Goal: Task Accomplishment & Management: Complete application form

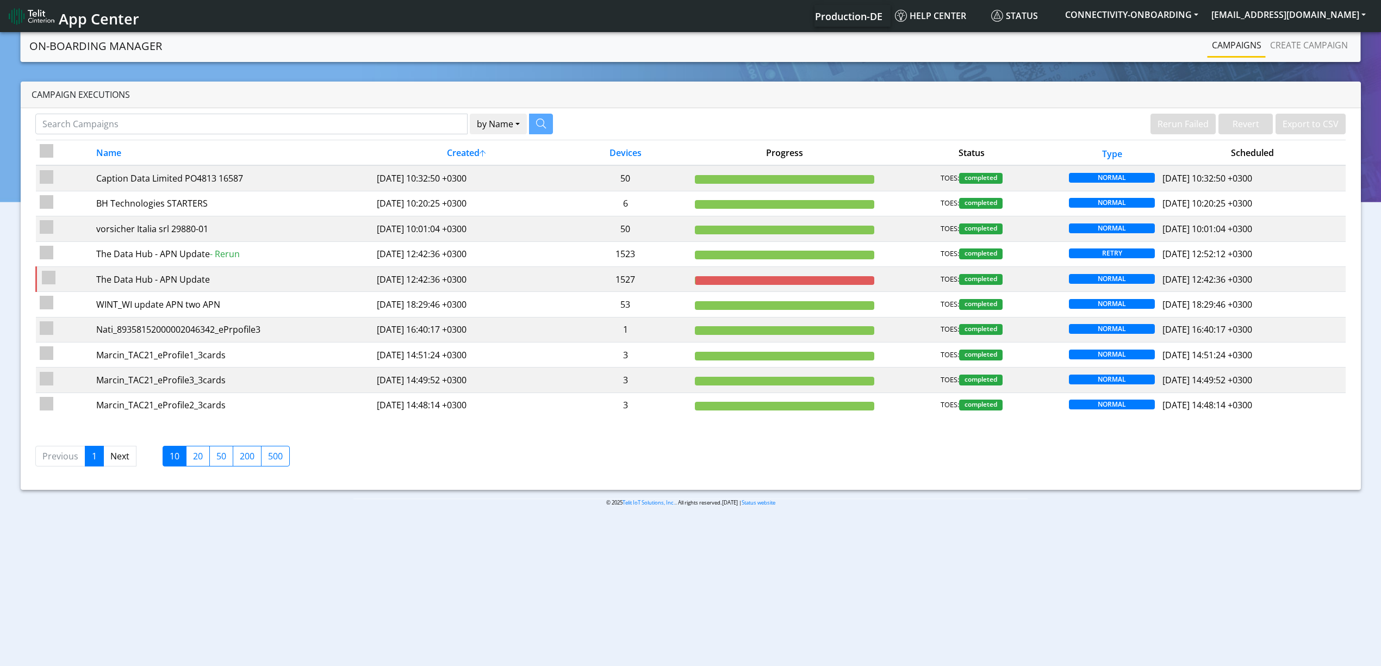
click at [407, 659] on body "App Center Production-DE Help center Status CONNECTIVITY-ONBOARDING yaniv.avrah…" at bounding box center [690, 350] width 1381 height 640
click at [1338, 9] on button "[EMAIL_ADDRESS][DOMAIN_NAME]" at bounding box center [1287, 15] width 167 height 20
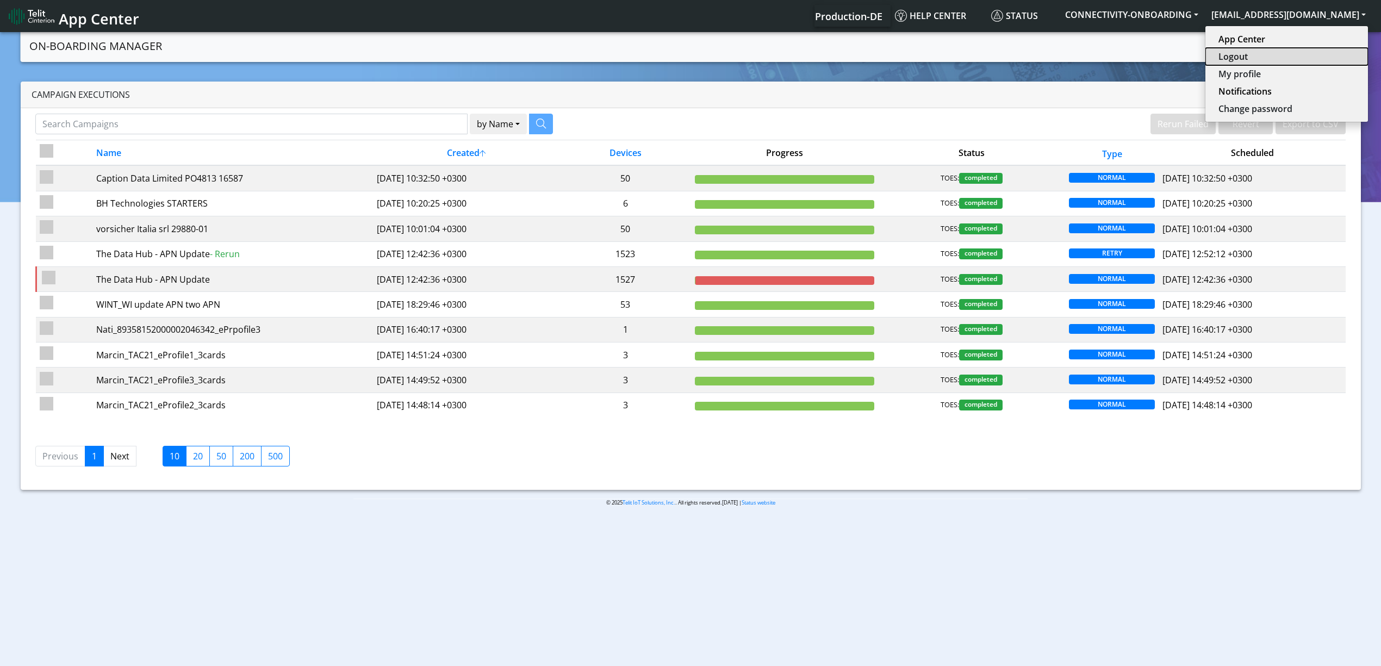
click at [1285, 60] on button "Logout" at bounding box center [1286, 56] width 163 height 17
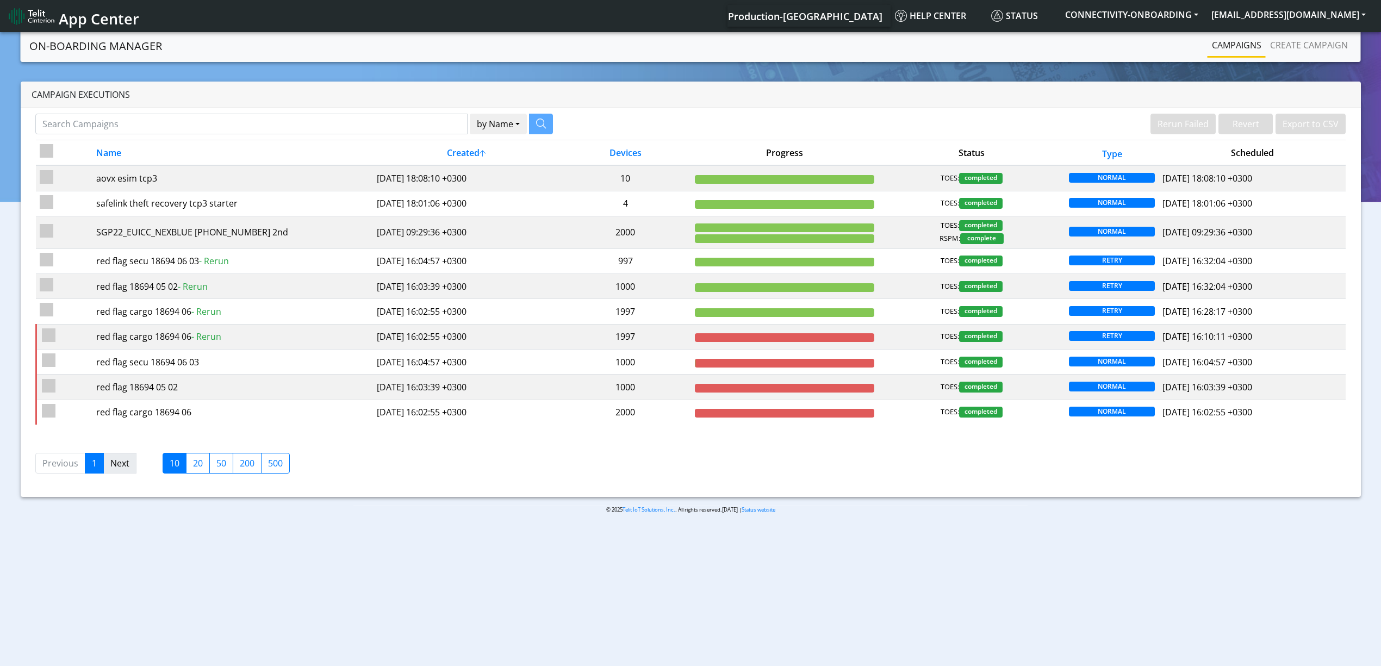
click at [118, 472] on link "Next" at bounding box center [119, 463] width 33 height 21
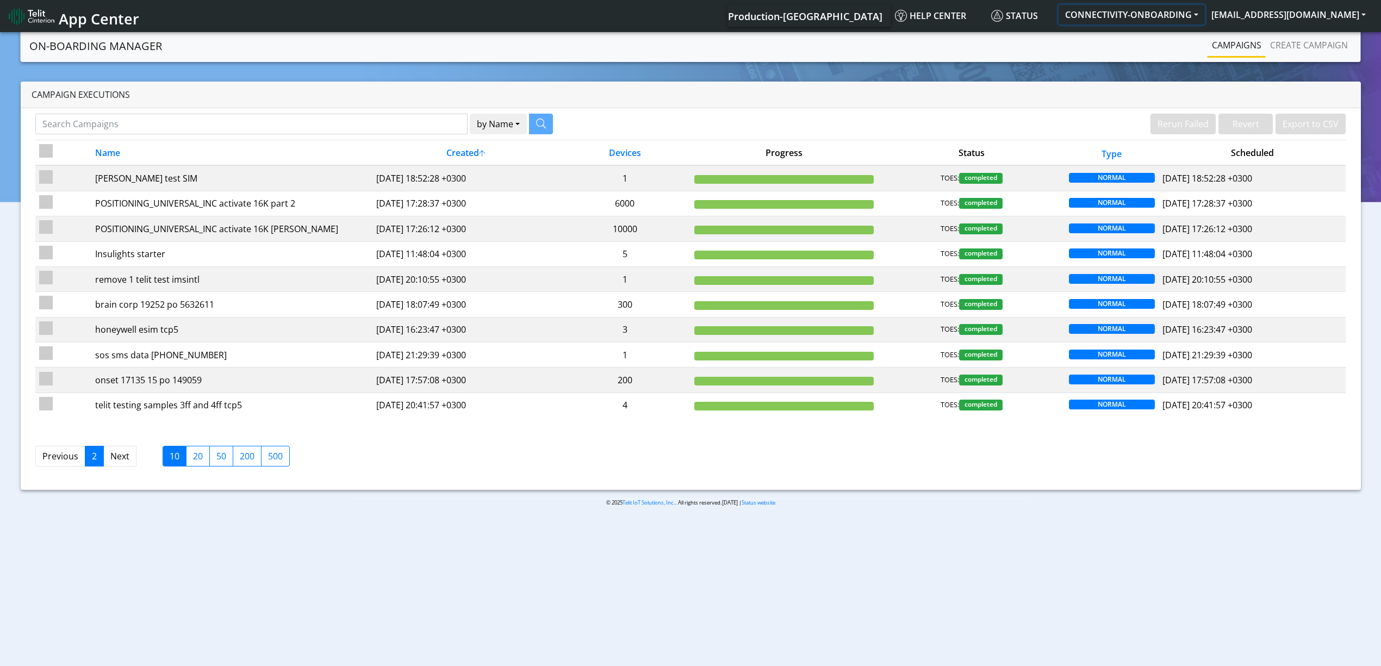
click at [1155, 17] on button "CONNECTIVITY-ONBOARDING" at bounding box center [1131, 15] width 146 height 20
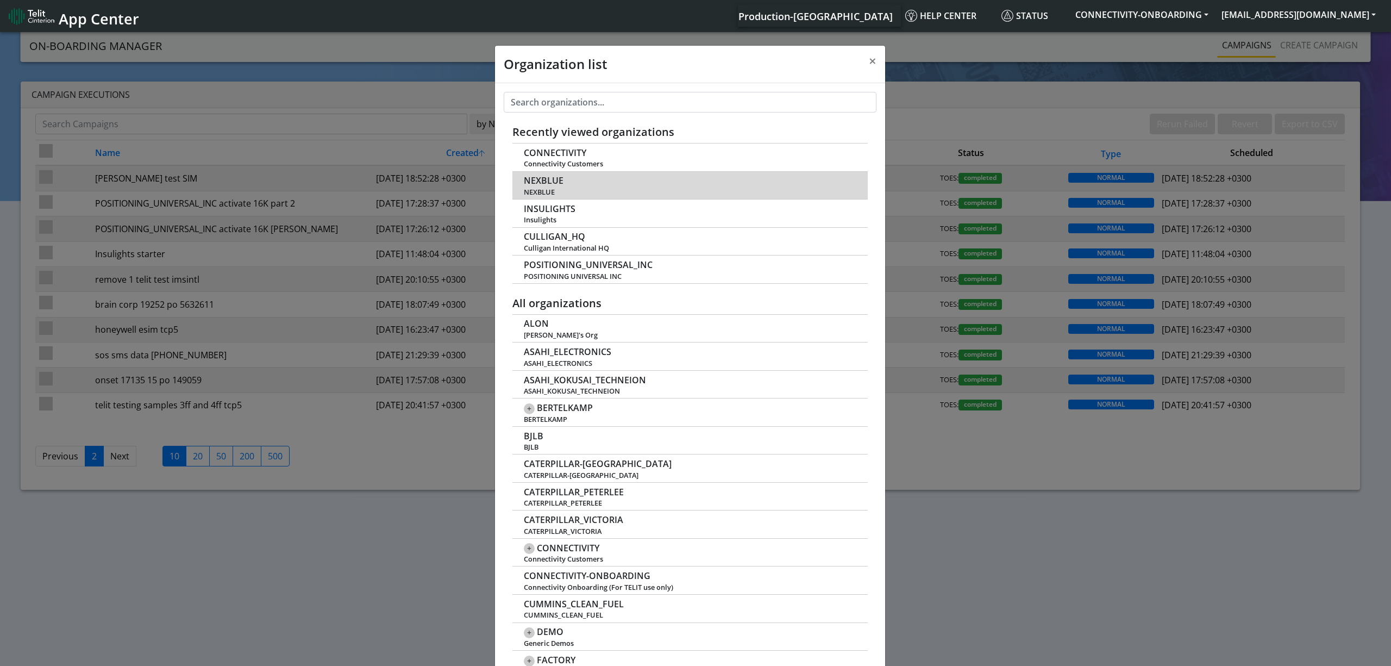
click at [545, 190] on span "NEXBLUE" at bounding box center [690, 192] width 333 height 8
click at [533, 177] on span "NEXBLUE" at bounding box center [544, 181] width 40 height 10
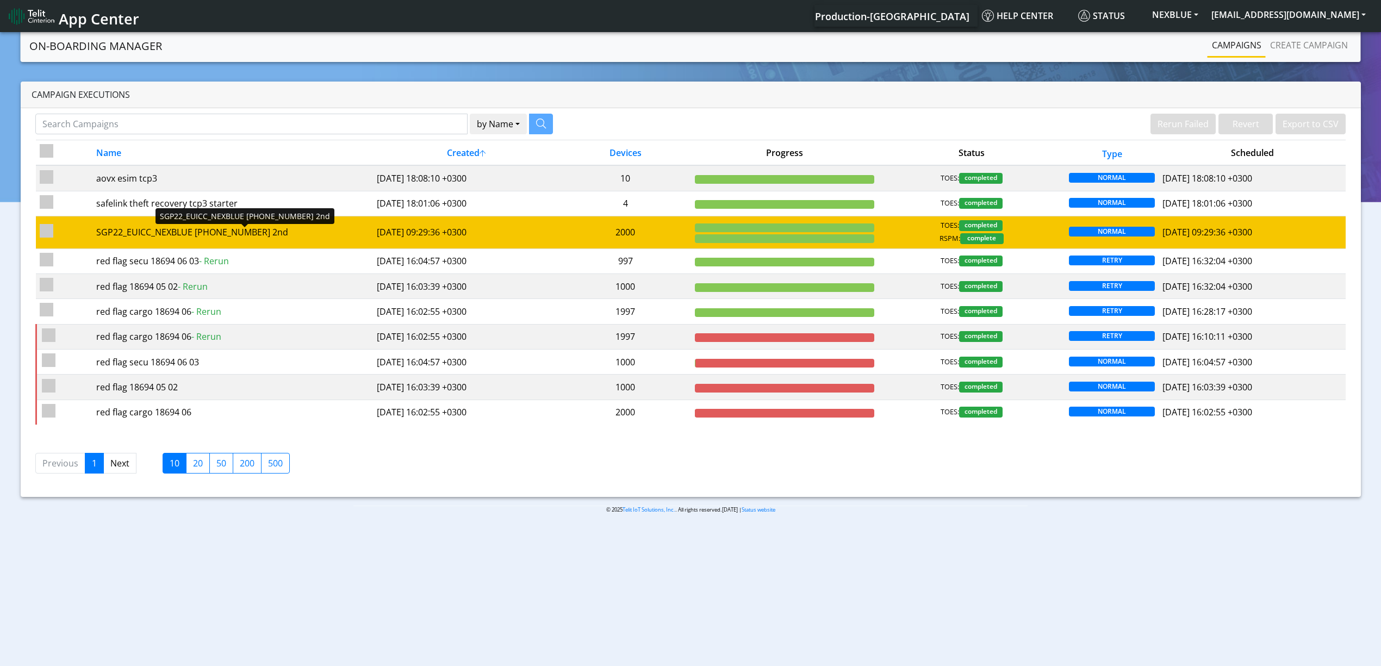
click at [296, 235] on div "SGP22_EUICC_NEXBLUE [PHONE_NUMBER] 2nd" at bounding box center [232, 232] width 273 height 13
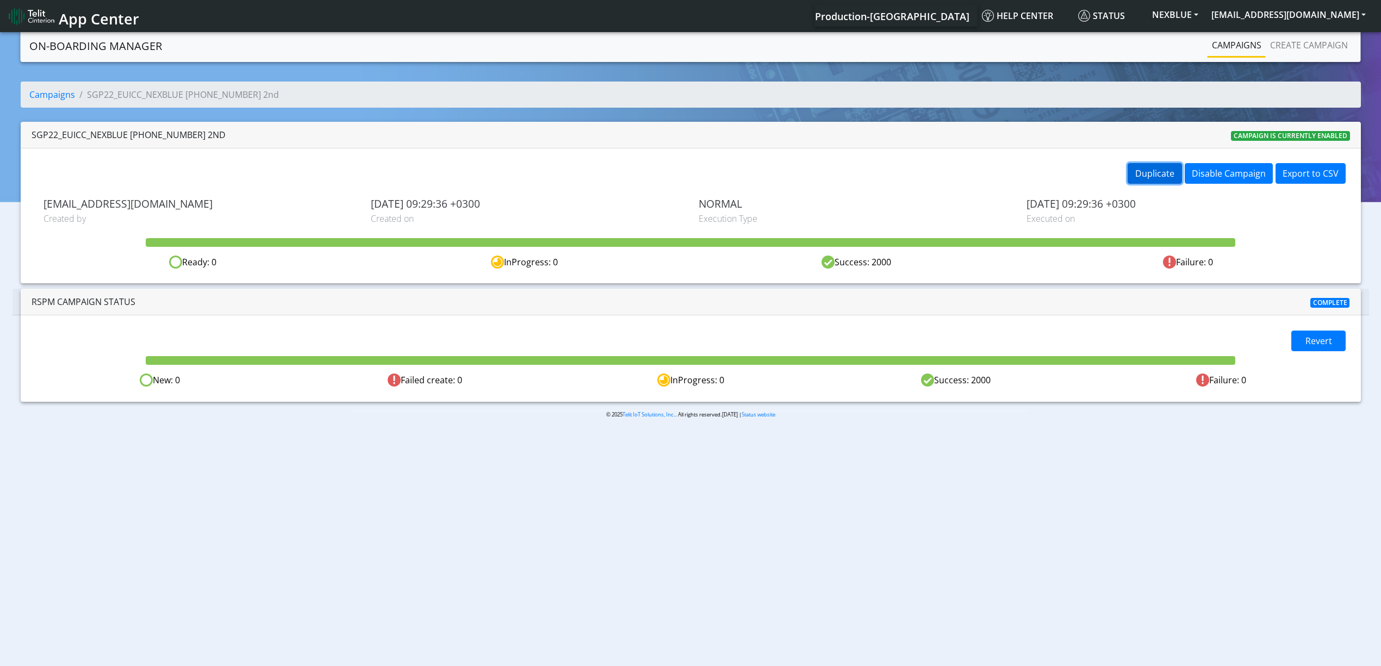
click at [1157, 179] on button "Duplicate" at bounding box center [1154, 173] width 54 height 21
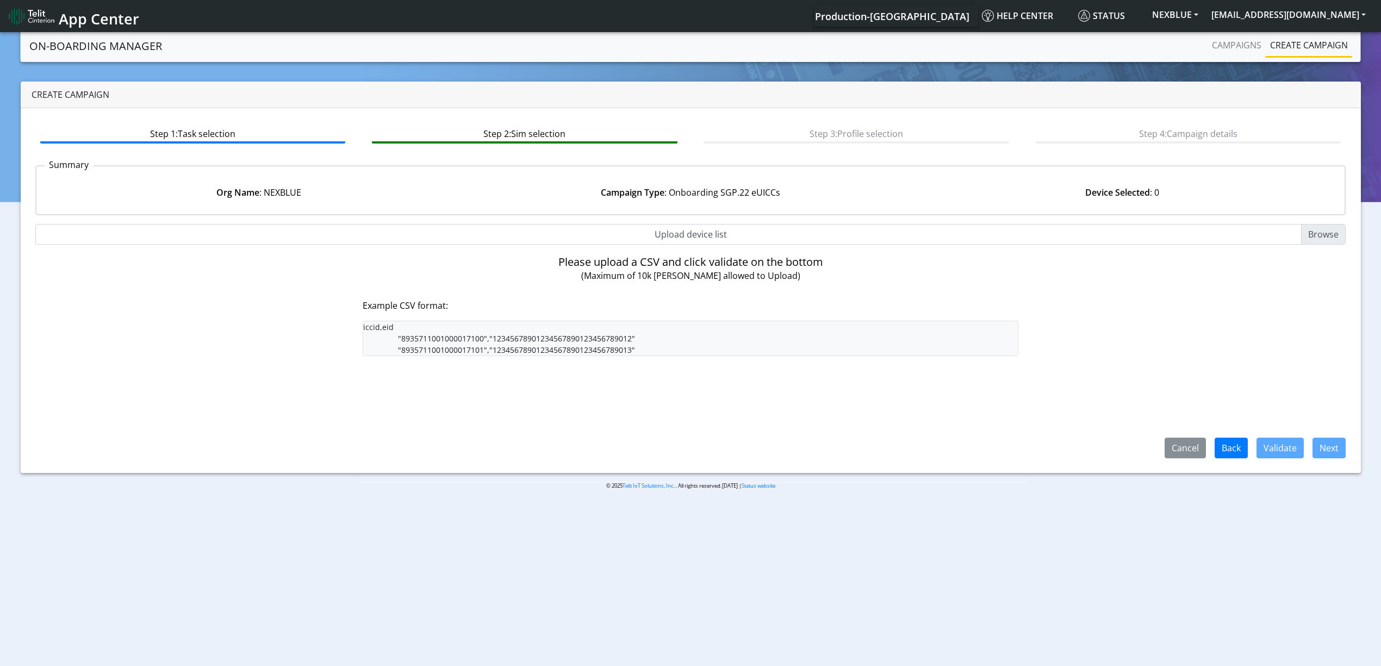
click at [678, 233] on input "Upload device list" at bounding box center [690, 234] width 1310 height 21
type input "C:\fakepath\cosomo.csv"
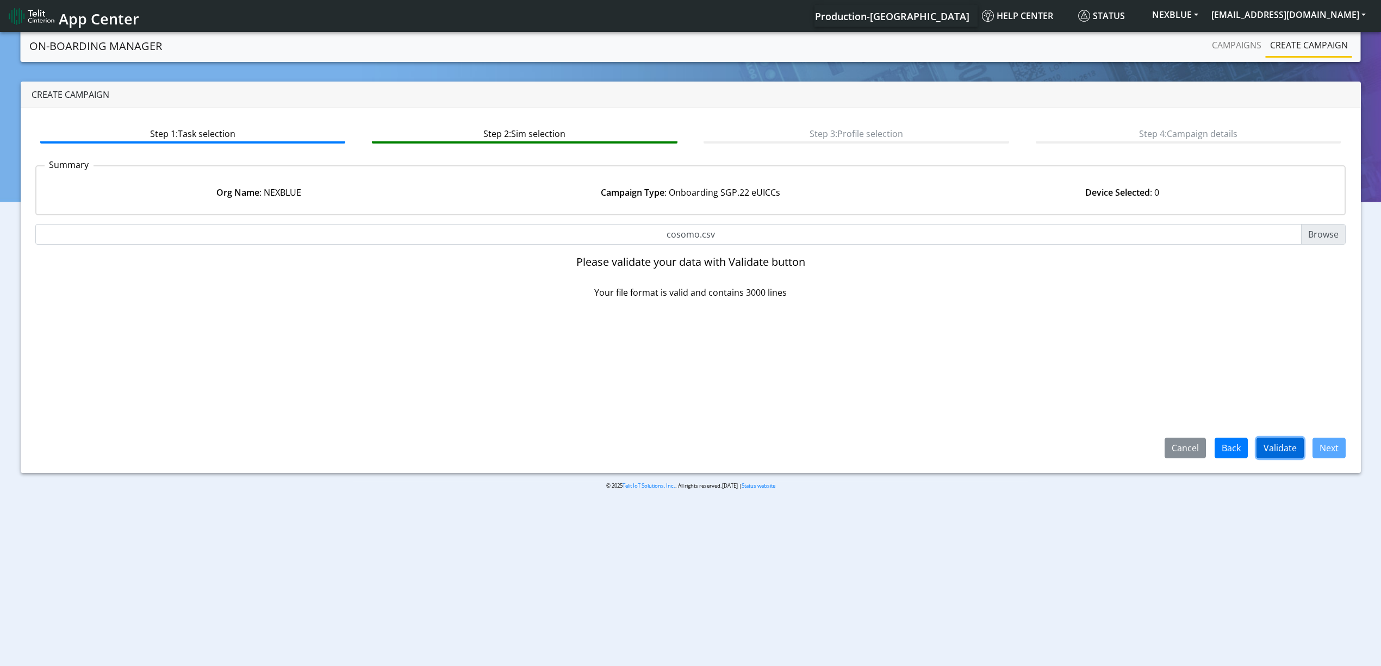
click at [1289, 446] on button "Validate" at bounding box center [1279, 448] width 47 height 21
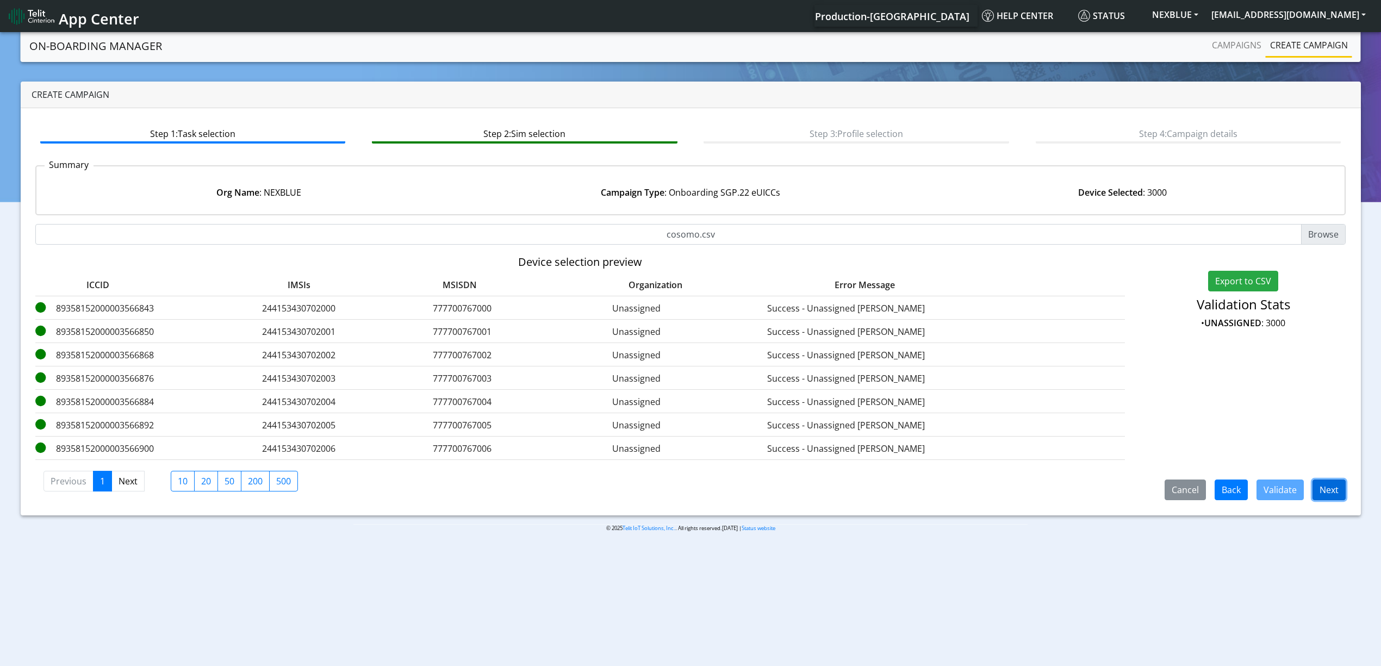
click at [1331, 491] on button "Next" at bounding box center [1328, 489] width 33 height 21
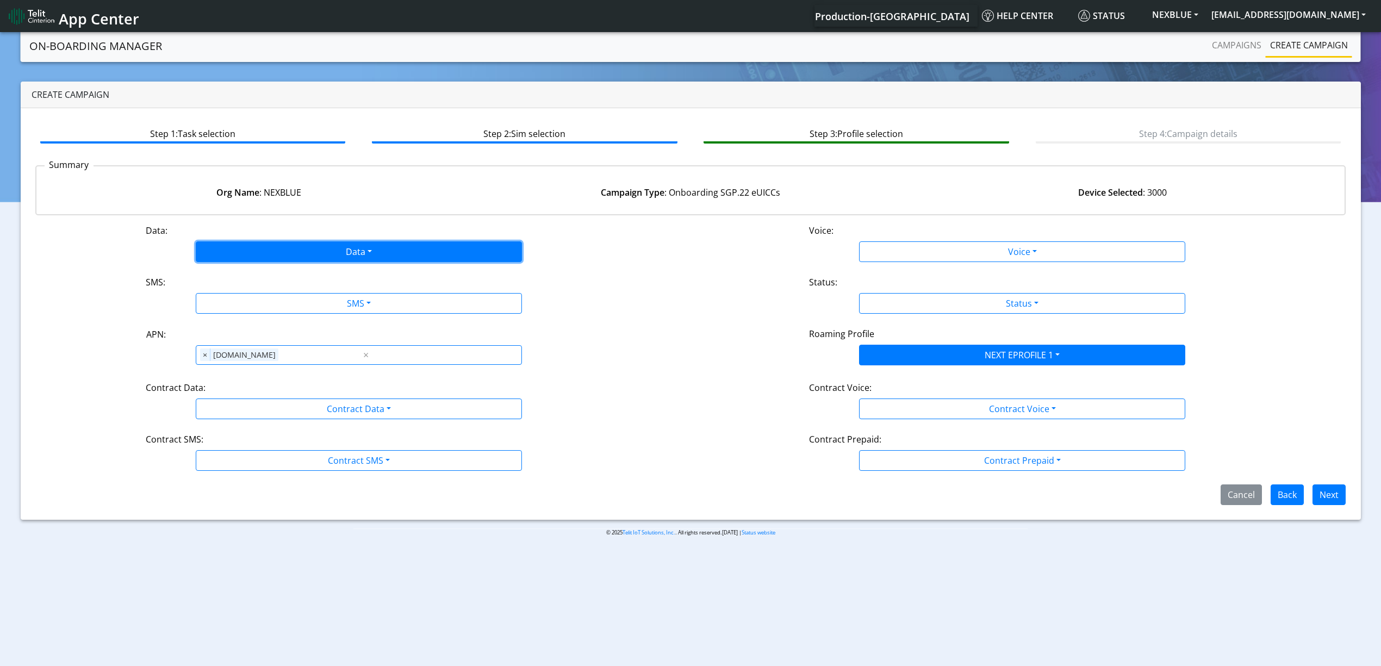
click at [266, 250] on button "Data" at bounding box center [359, 251] width 326 height 21
click at [261, 299] on button "Enabled" at bounding box center [358, 294] width 325 height 17
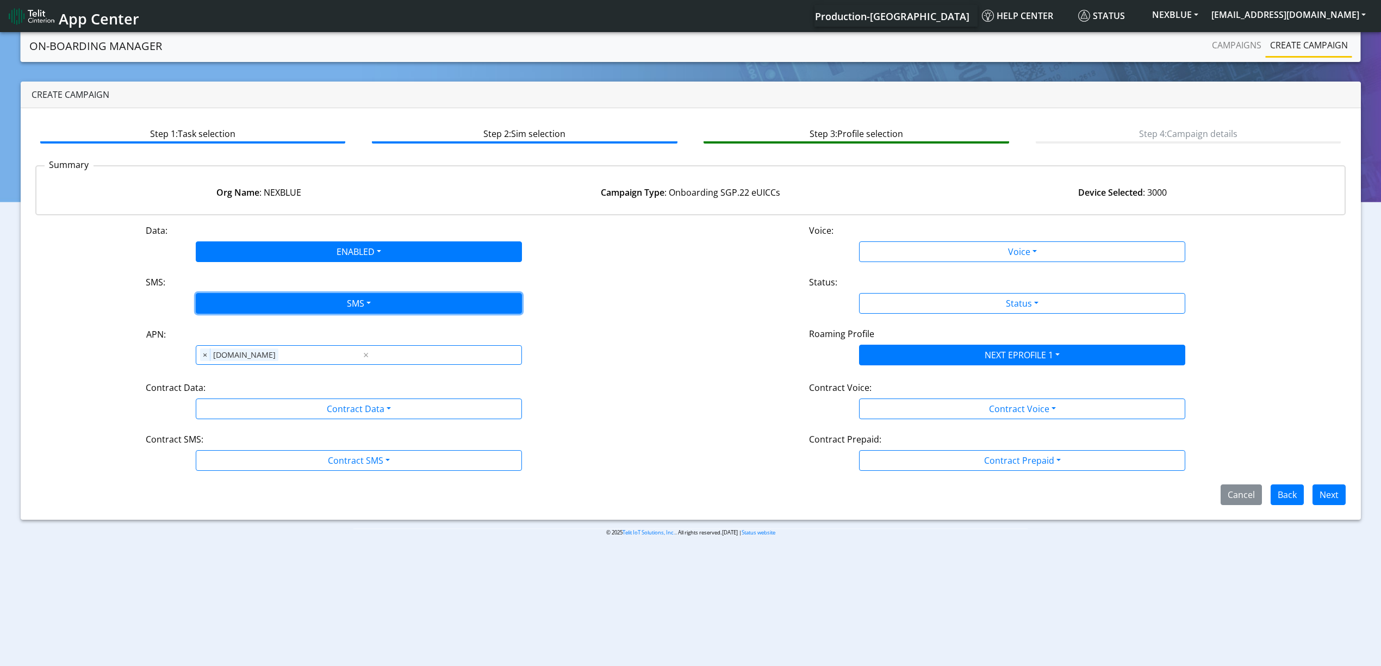
click at [264, 299] on button "SMS" at bounding box center [359, 303] width 326 height 21
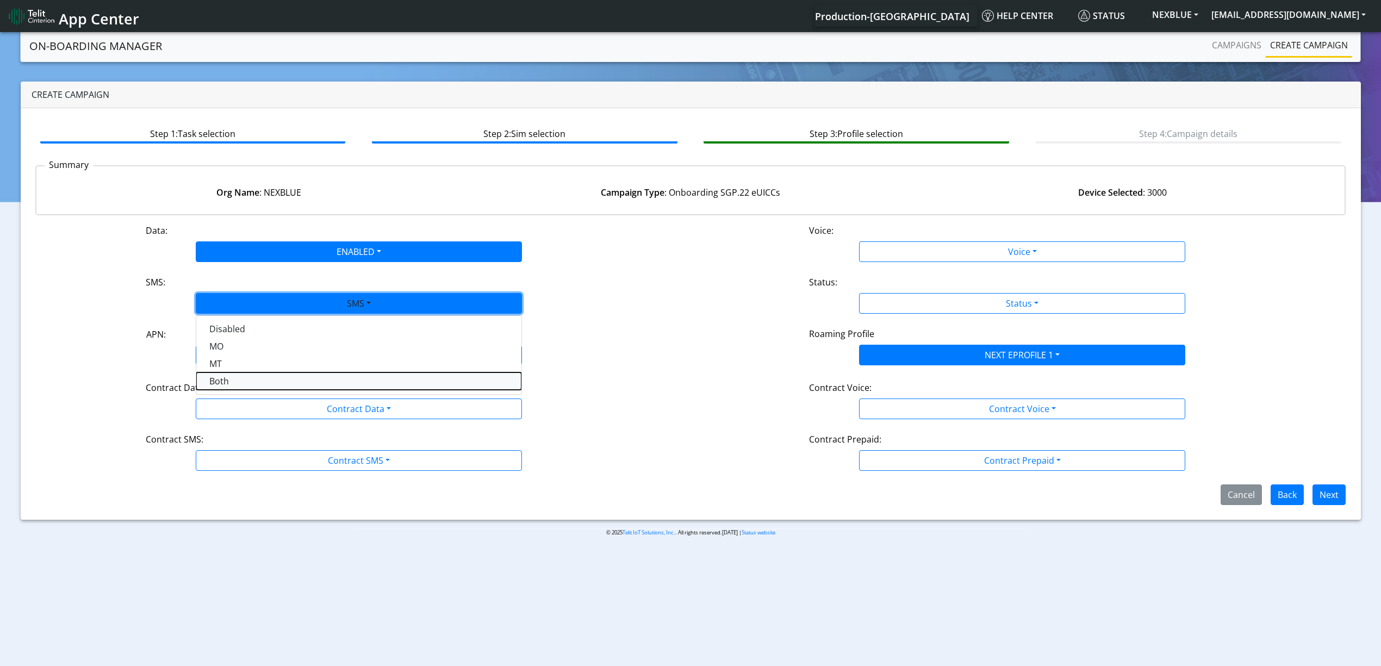
click at [253, 374] on button "Both" at bounding box center [358, 380] width 325 height 17
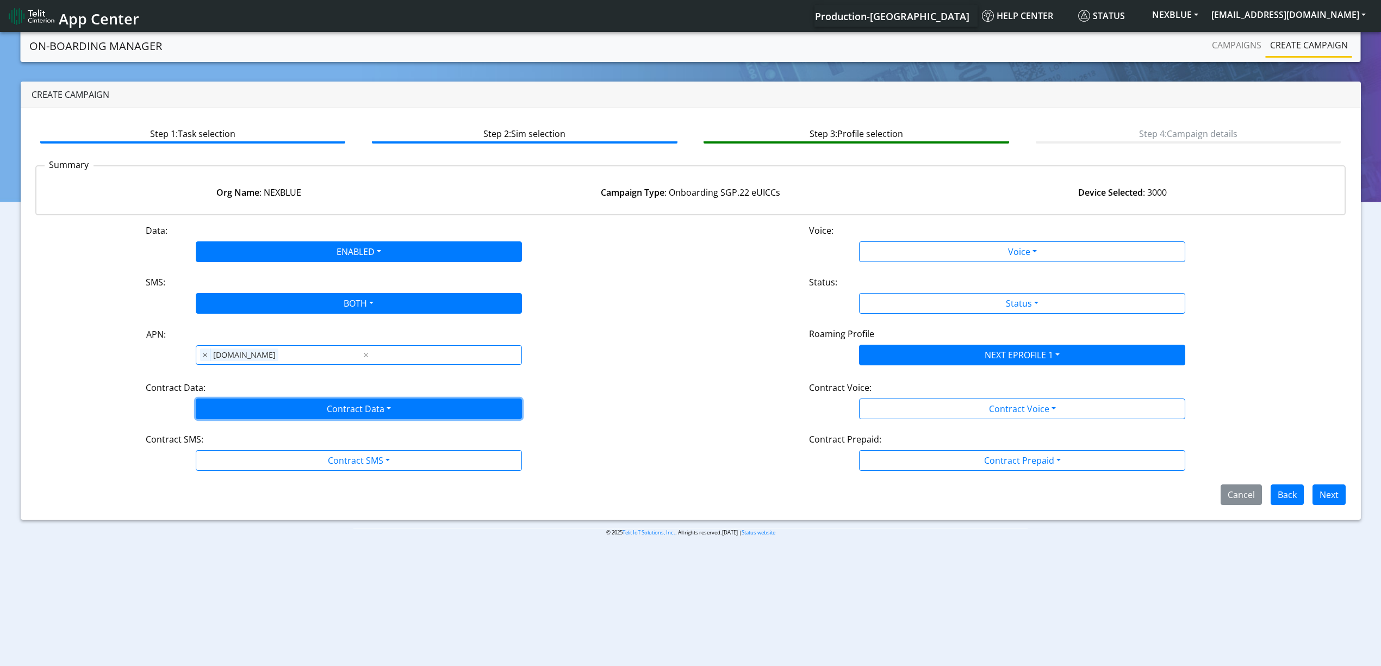
click at [258, 405] on button "Contract Data" at bounding box center [359, 408] width 326 height 21
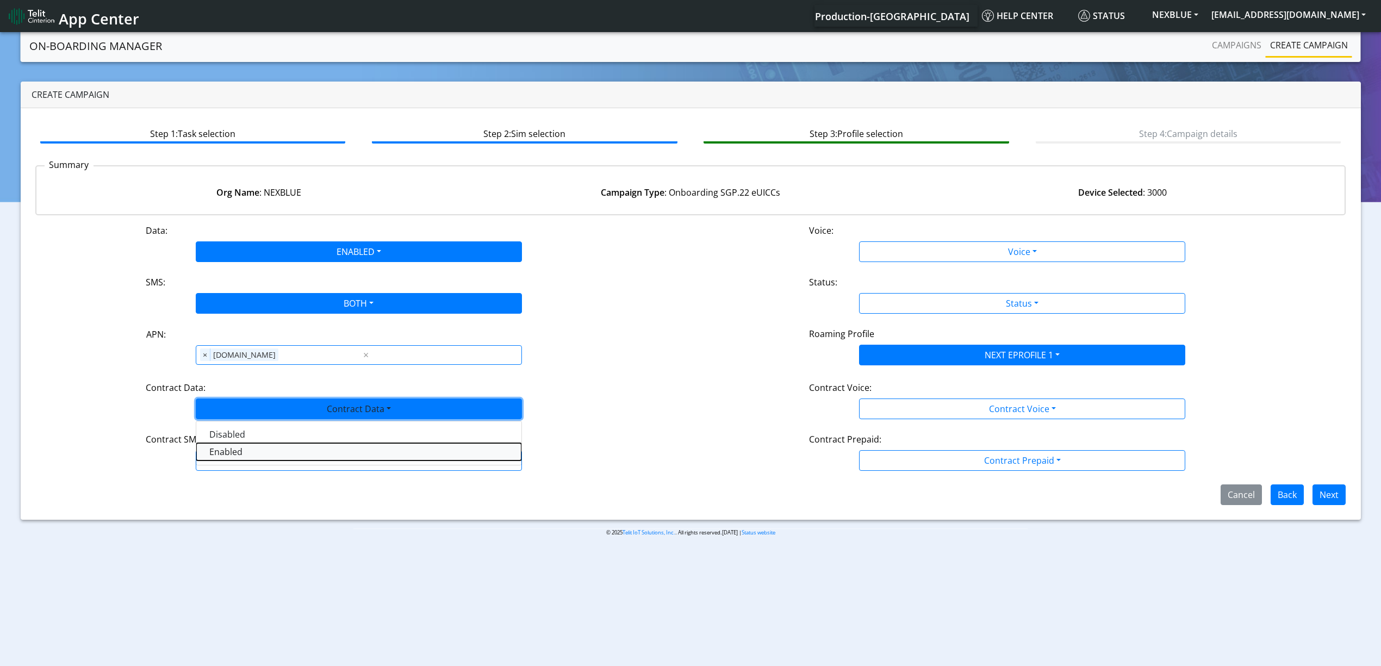
click at [237, 457] on Dataenabled-dropdown "Enabled" at bounding box center [358, 451] width 325 height 17
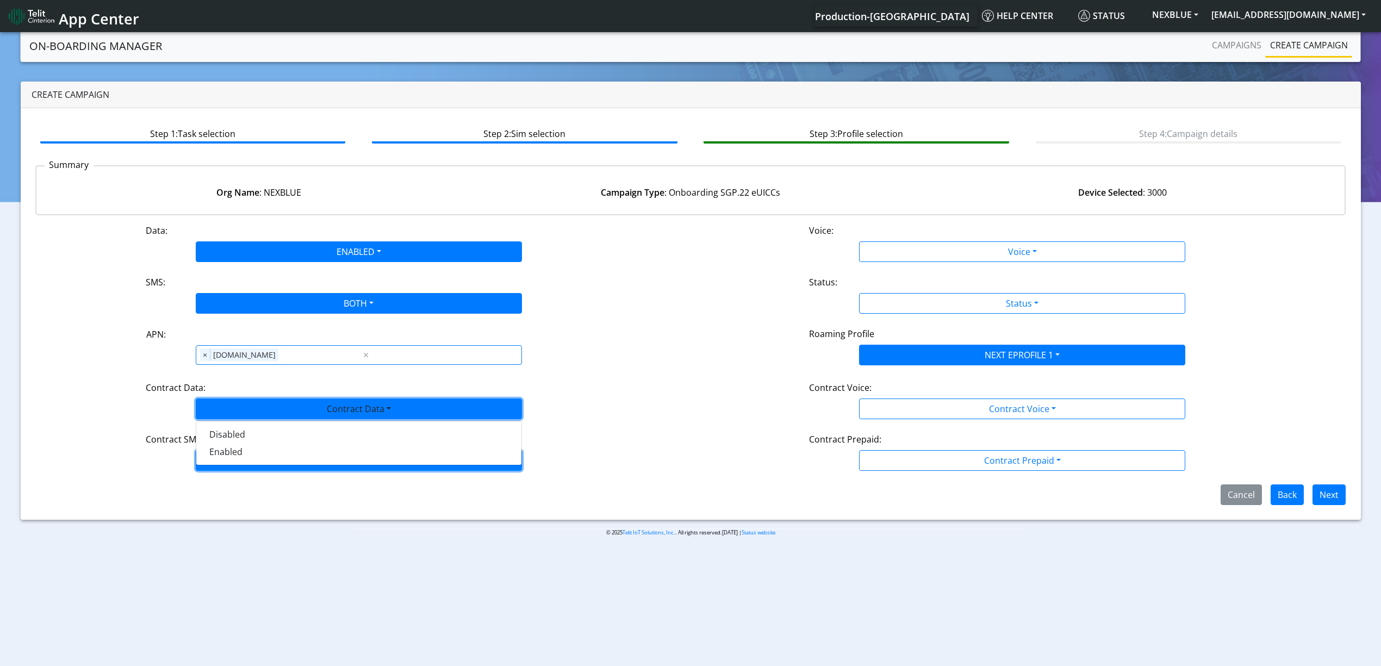
click at [242, 463] on button "Contract SMS" at bounding box center [359, 460] width 326 height 21
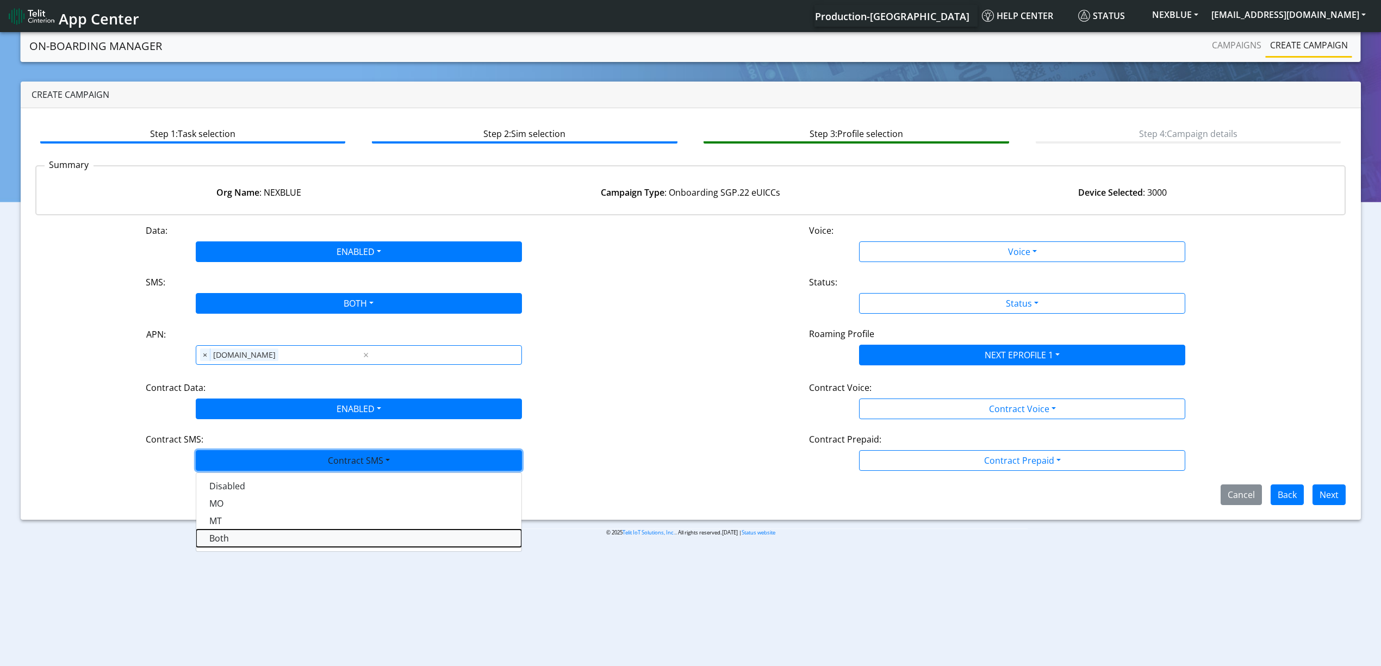
click at [231, 537] on SMSboth-dropdown "Both" at bounding box center [358, 537] width 325 height 17
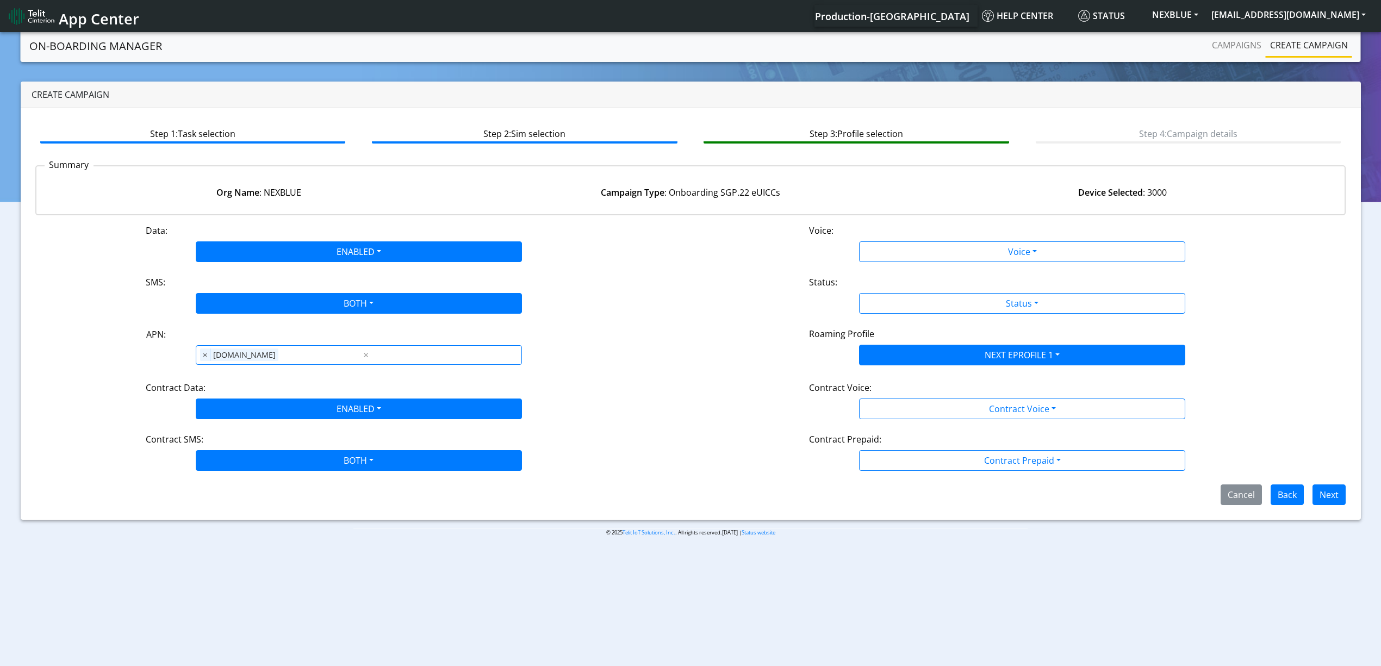
click at [953, 239] on div "Voice:" at bounding box center [1022, 232] width 442 height 17
click at [904, 266] on div "Data: ENABLED Disabled Enabled Voice: Voice Disabled Enabled SMS: BOTH Disabled…" at bounding box center [690, 364] width 1310 height 281
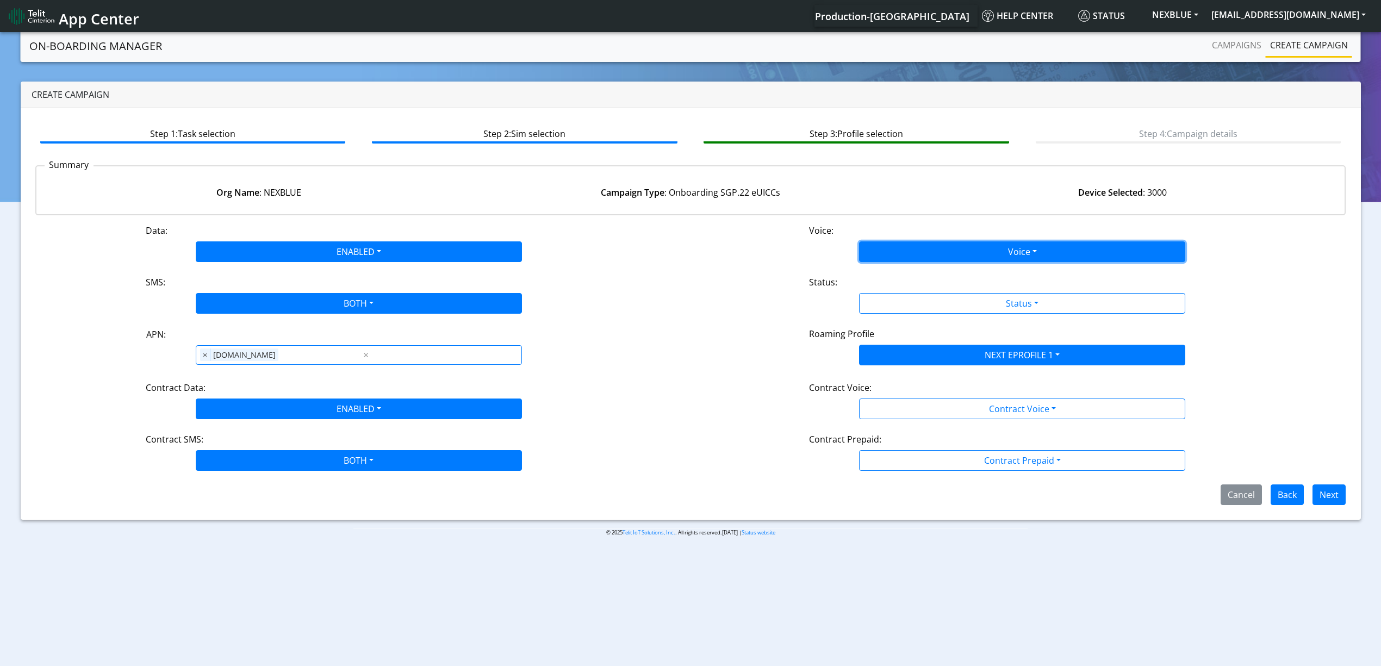
click at [904, 260] on button "Voice" at bounding box center [1022, 251] width 326 height 21
click at [899, 286] on button "Enabled" at bounding box center [1021, 294] width 325 height 17
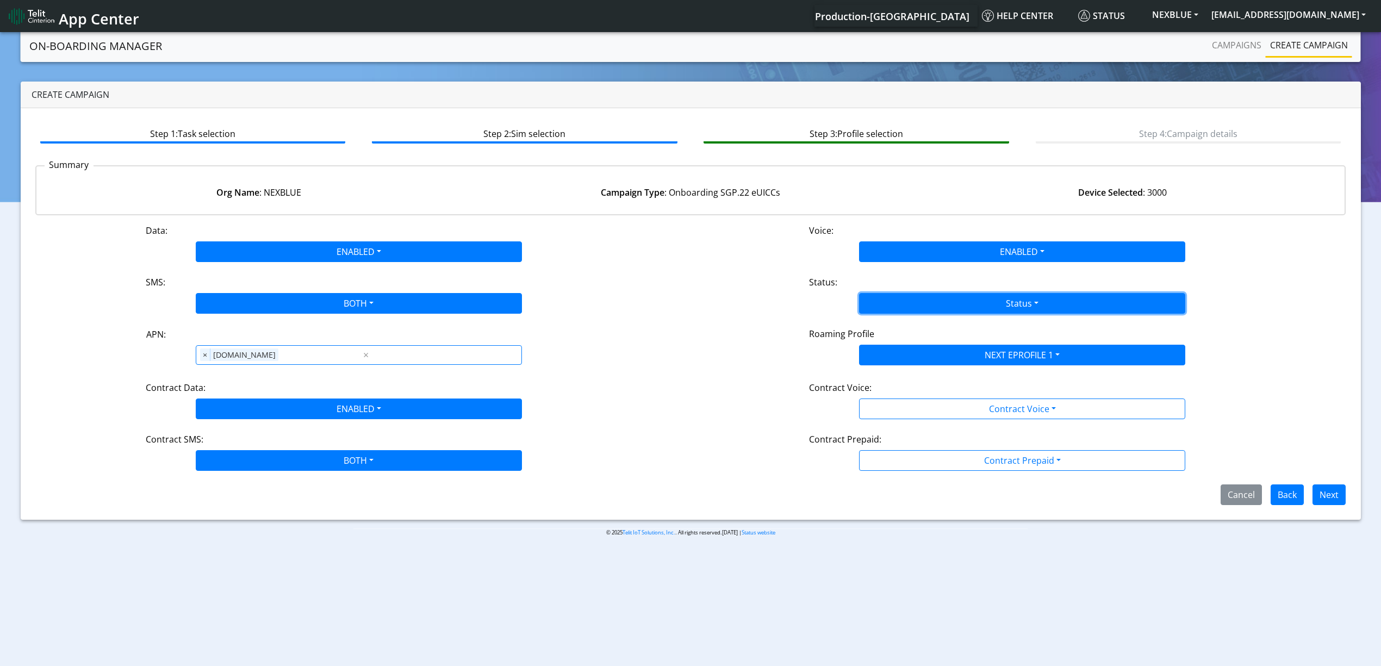
click at [899, 305] on button "Status" at bounding box center [1022, 303] width 326 height 21
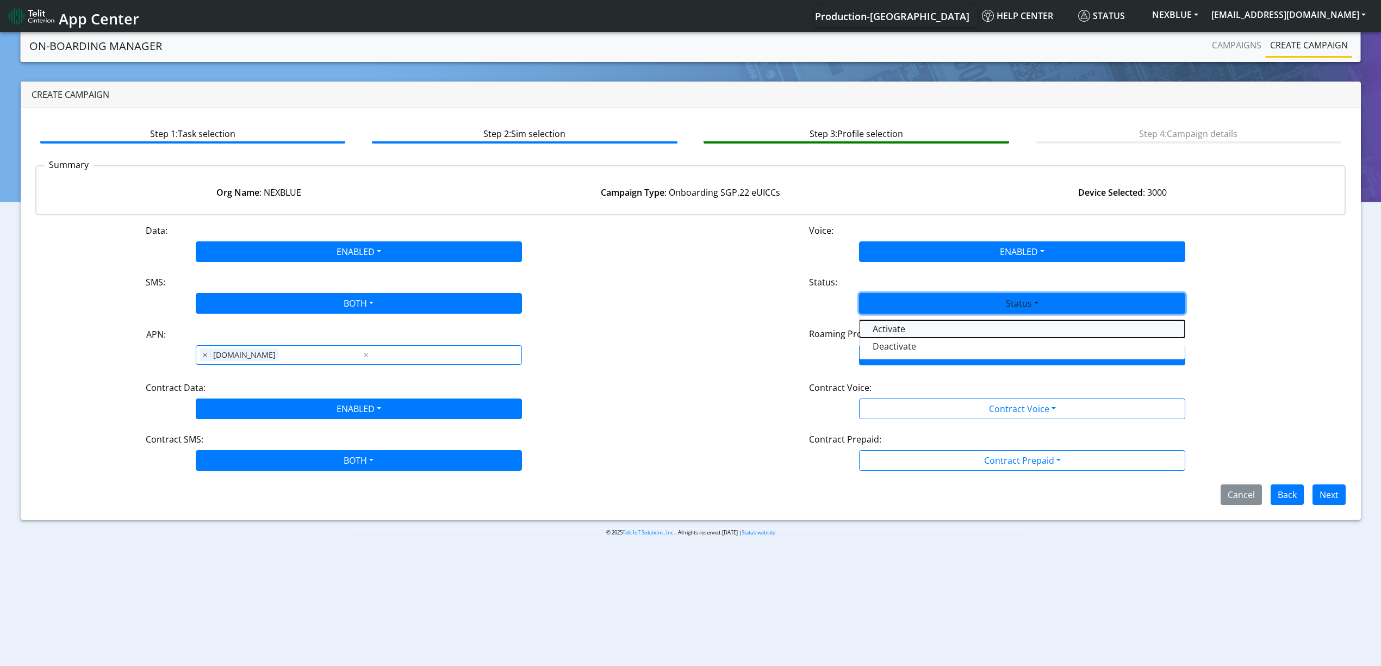
click at [886, 323] on button "Activate" at bounding box center [1021, 328] width 325 height 17
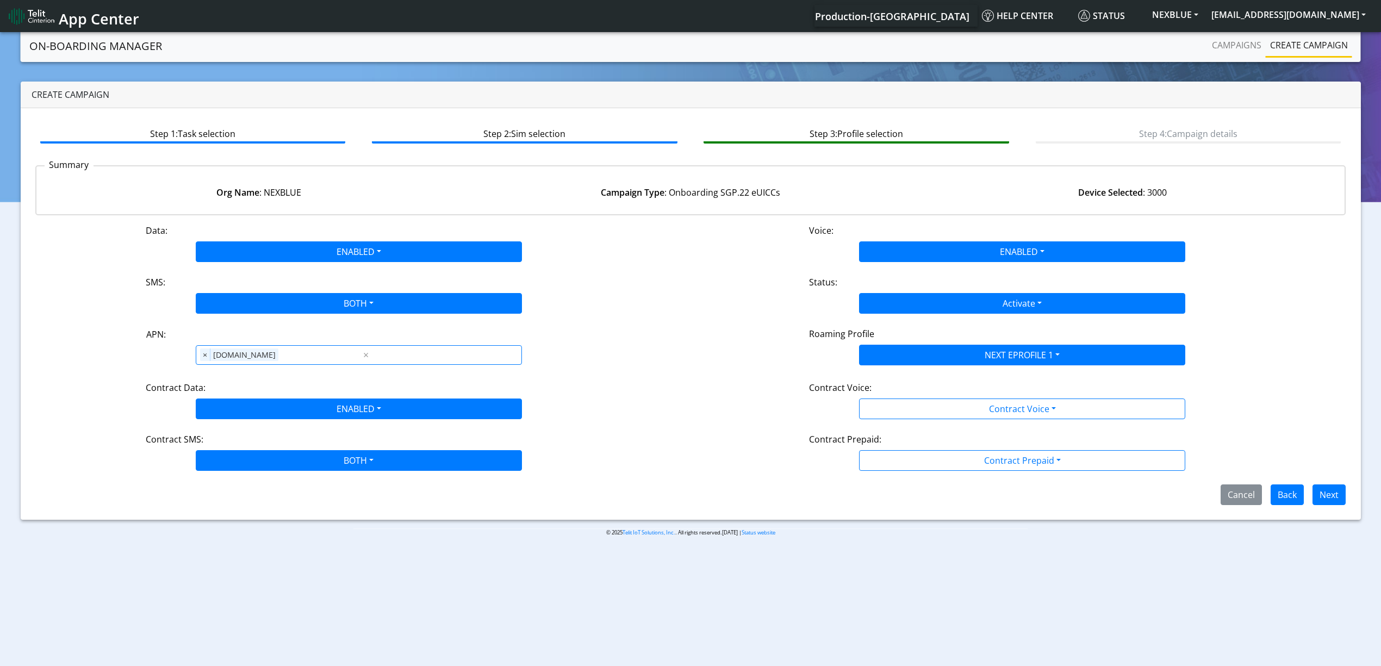
click at [890, 392] on div "Contract Voice:" at bounding box center [1022, 389] width 442 height 17
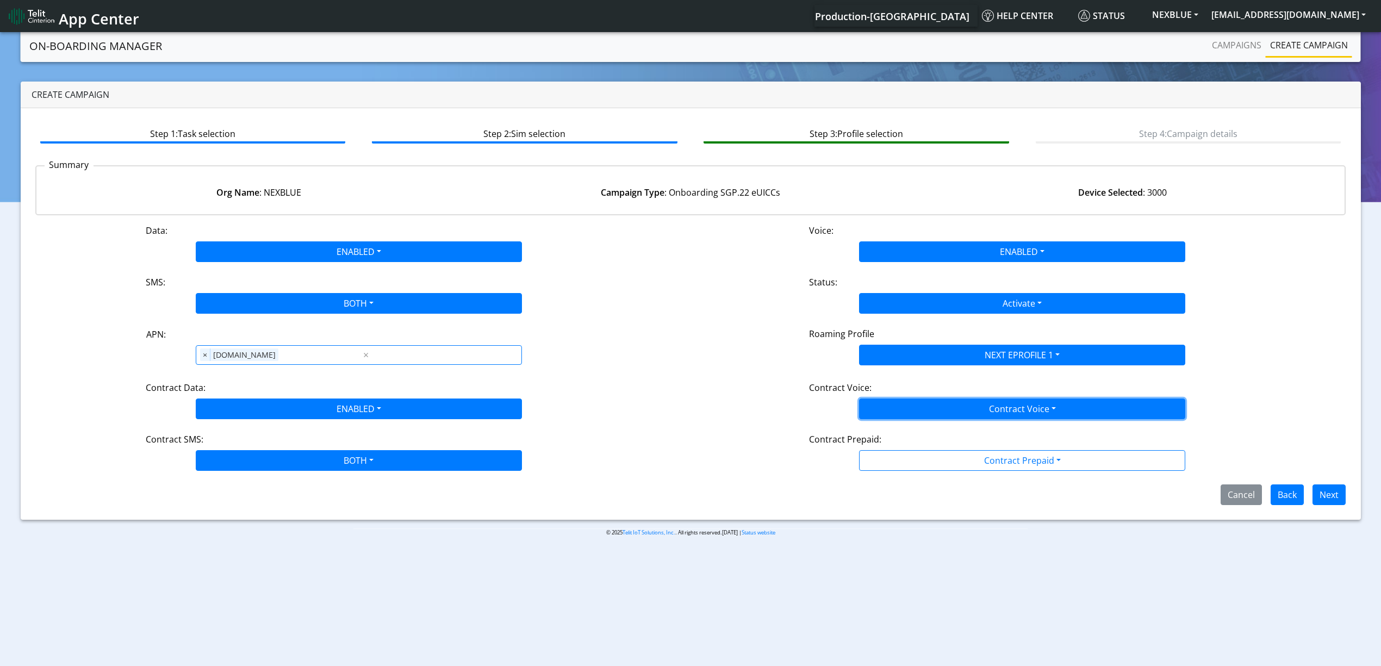
click at [890, 405] on button "Contract Voice" at bounding box center [1022, 408] width 326 height 21
click at [888, 424] on div "Disabled Enabled" at bounding box center [1022, 443] width 326 height 45
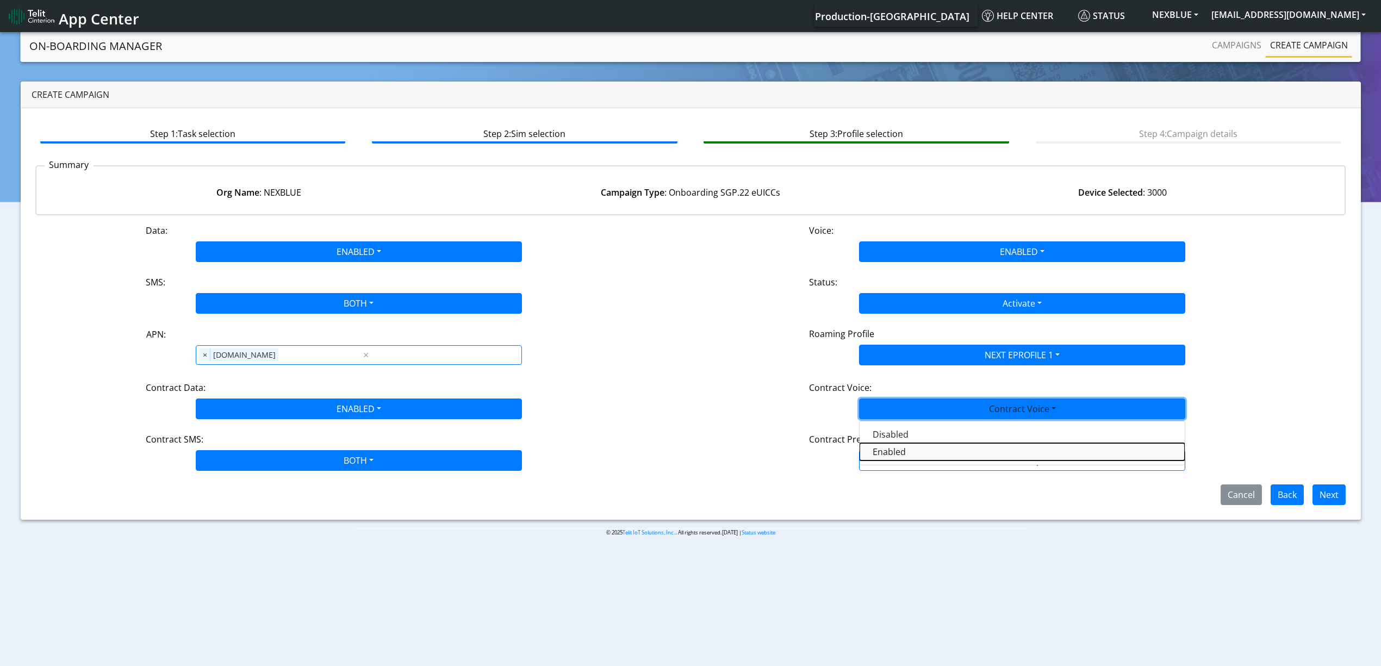
click at [883, 455] on Voiceenabled-dropdown "Enabled" at bounding box center [1021, 451] width 325 height 17
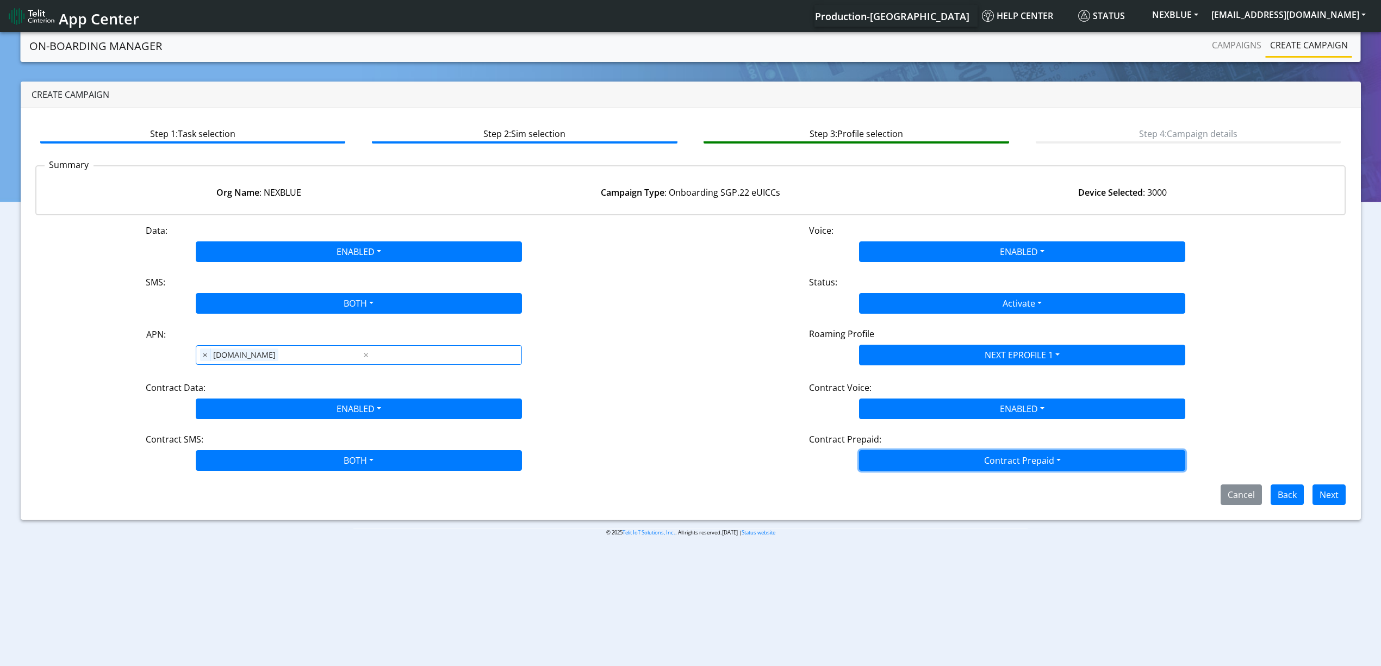
click at [883, 459] on button "Contract Prepaid" at bounding box center [1022, 460] width 326 height 21
click at [886, 501] on Prepaidnotprepaid-dropdown "No" at bounding box center [1021, 503] width 325 height 17
click at [960, 501] on div "Cancel Back Next" at bounding box center [690, 494] width 1327 height 21
click at [1316, 490] on button "Next" at bounding box center [1328, 494] width 33 height 21
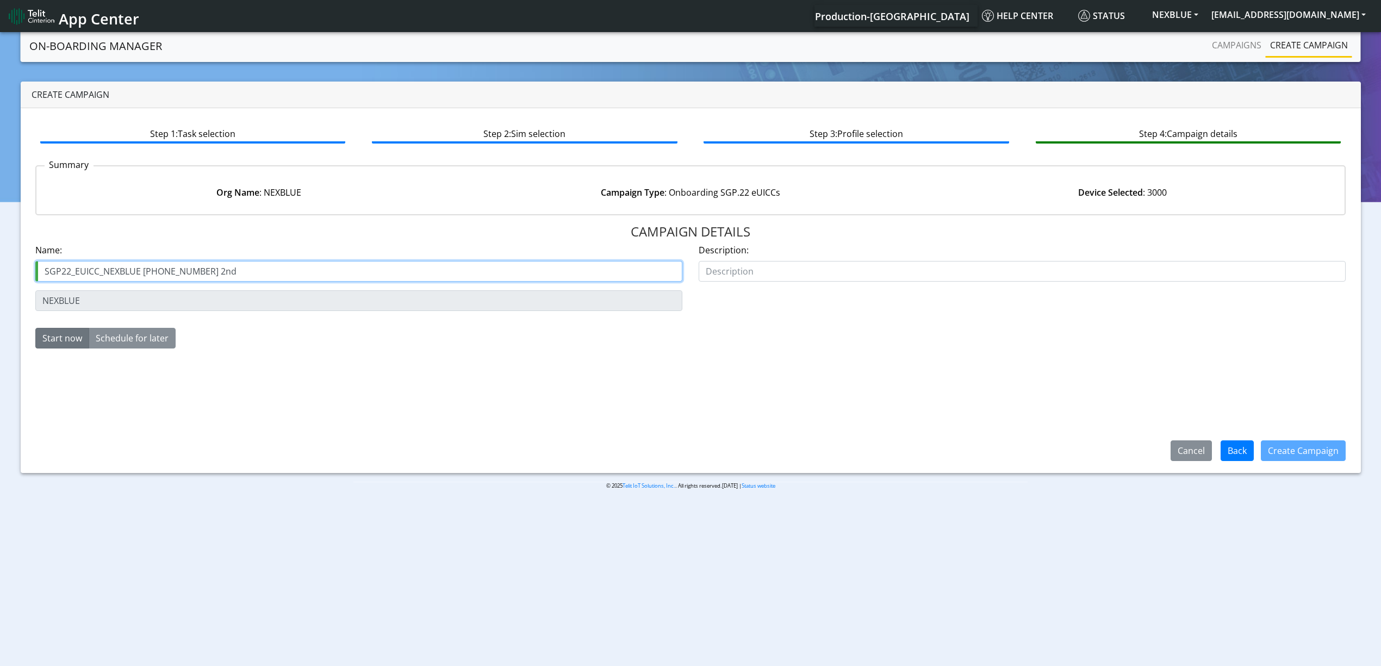
click at [191, 271] on input "SGP22_EUICC_NEXBLUE [PHONE_NUMBER] 2nd" at bounding box center [358, 271] width 647 height 21
drag, startPoint x: 197, startPoint y: 270, endPoint x: 294, endPoint y: 273, distance: 97.3
click at [294, 273] on input "SGP22_EUICC_NEXBLUE 28121-01-03 2nd" at bounding box center [358, 271] width 647 height 21
type input "SGP22_EUICC_NEXBLUE [PHONE_NUMBER] 1st"
click at [1308, 462] on div "Create Campaign" at bounding box center [1302, 450] width 99 height 28
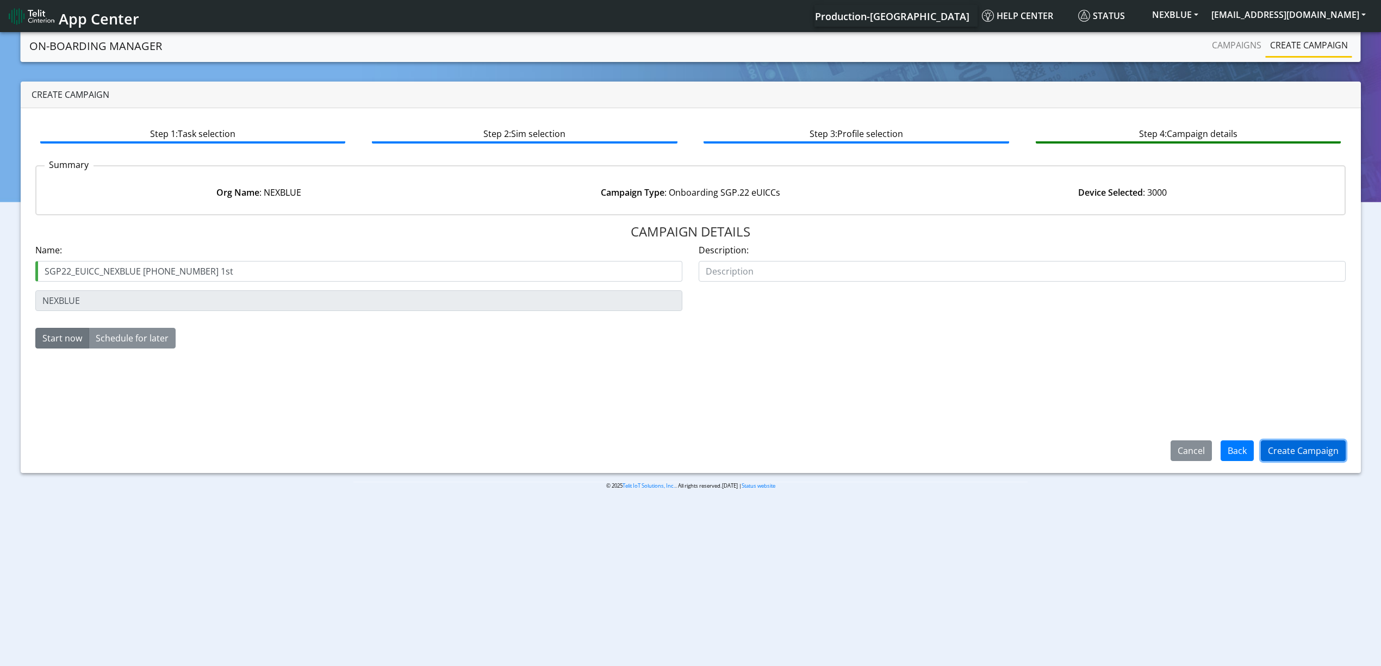
click at [1287, 441] on button "Create Campaign" at bounding box center [1302, 450] width 85 height 21
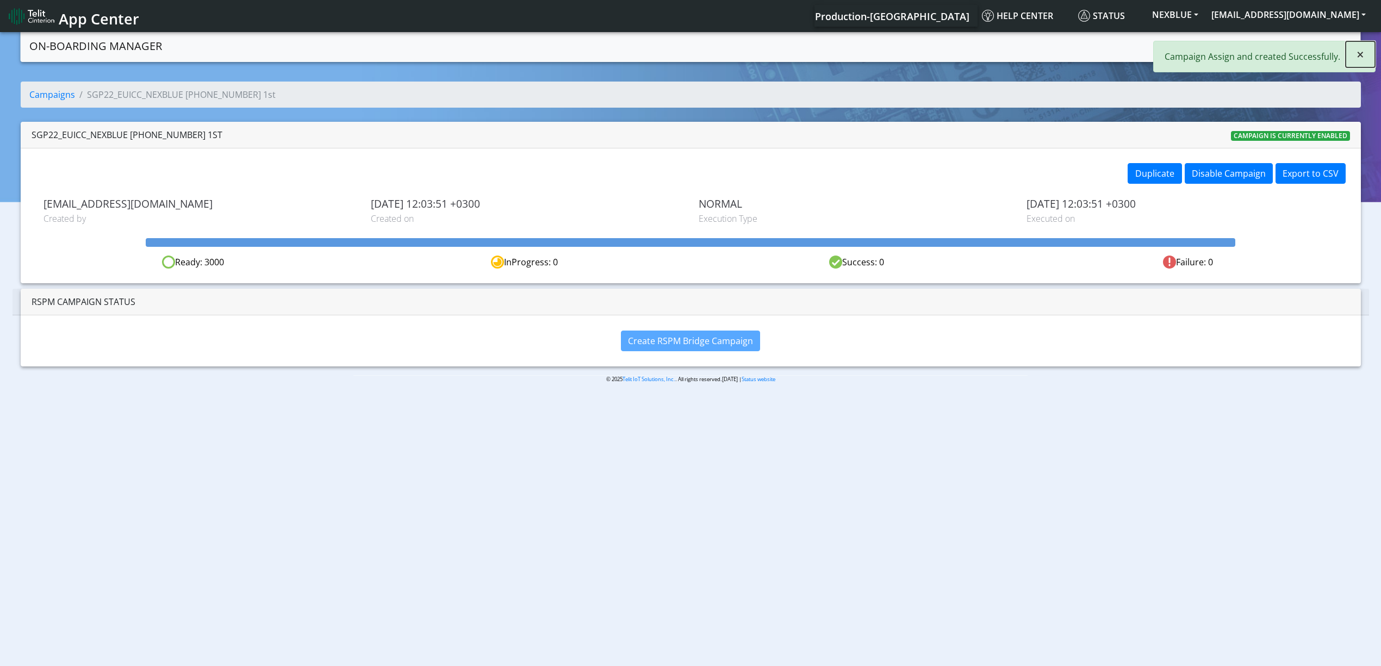
click at [1364, 53] on button "×" at bounding box center [1359, 54] width 29 height 26
click at [1248, 49] on link "Campaigns" at bounding box center [1236, 45] width 58 height 22
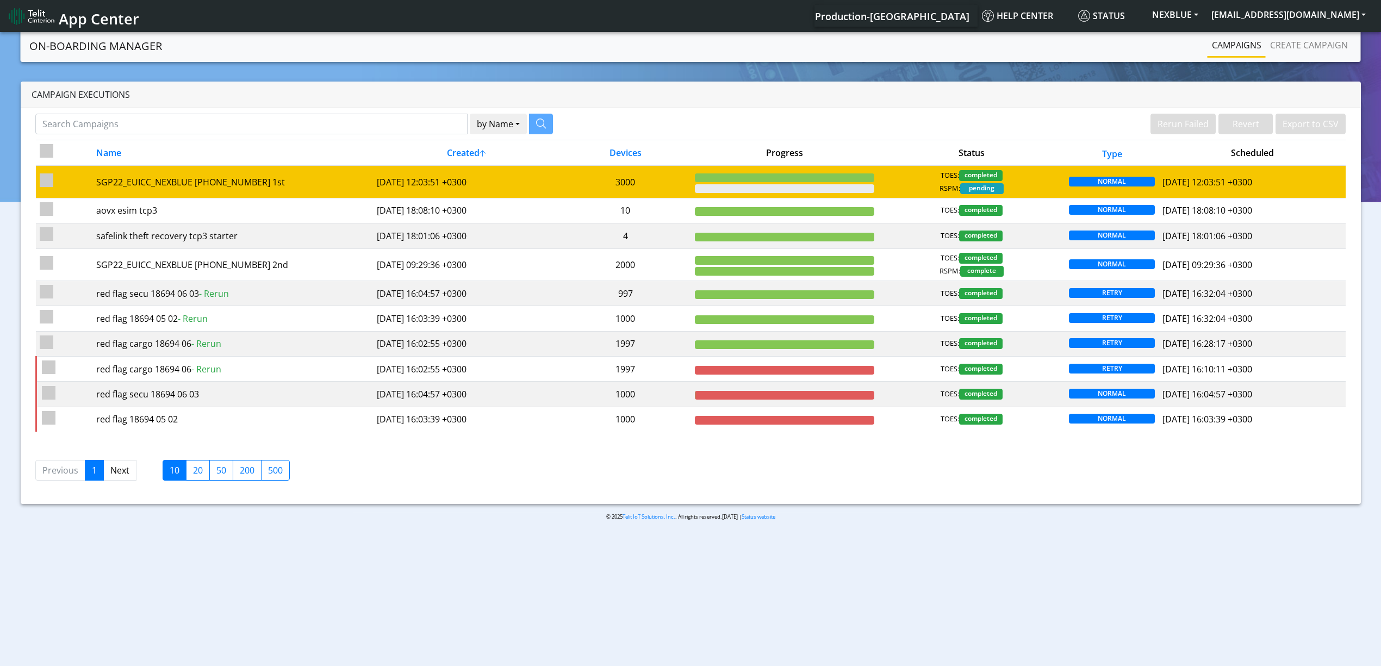
click at [566, 178] on td "3000" at bounding box center [625, 181] width 131 height 33
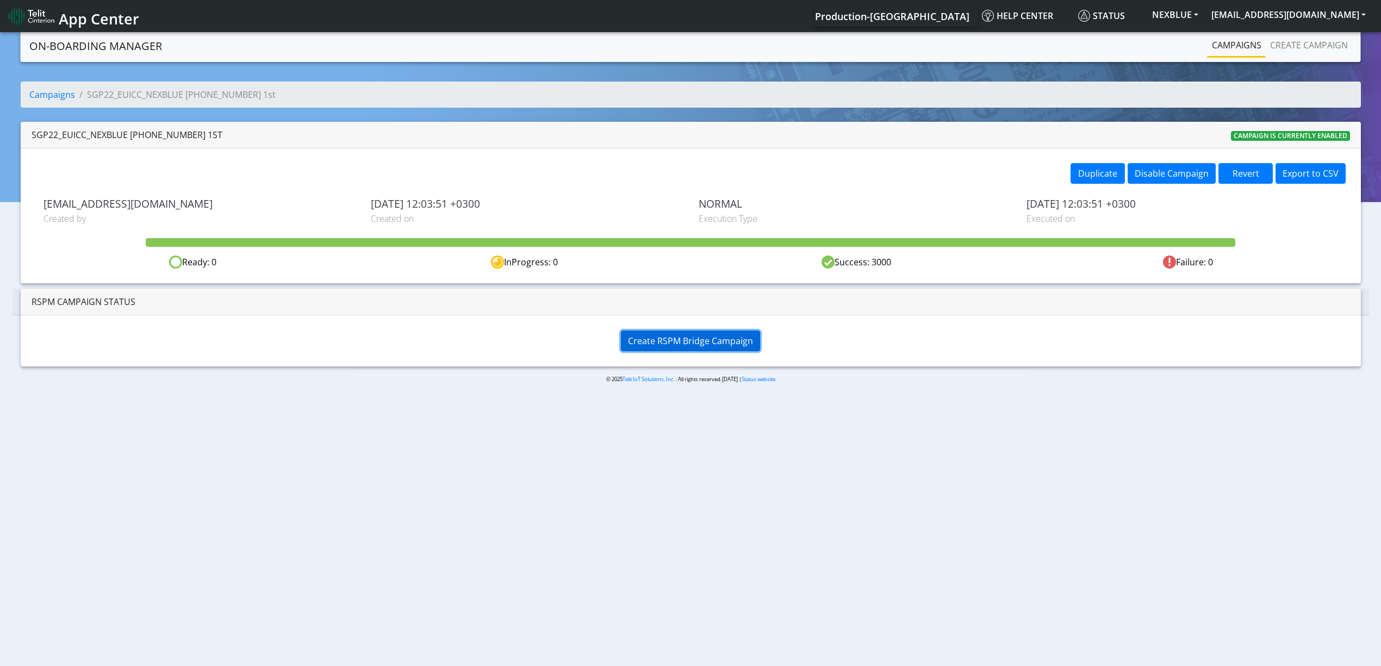
click at [678, 344] on span "Create RSPM Bridge Campaign" at bounding box center [690, 341] width 125 height 12
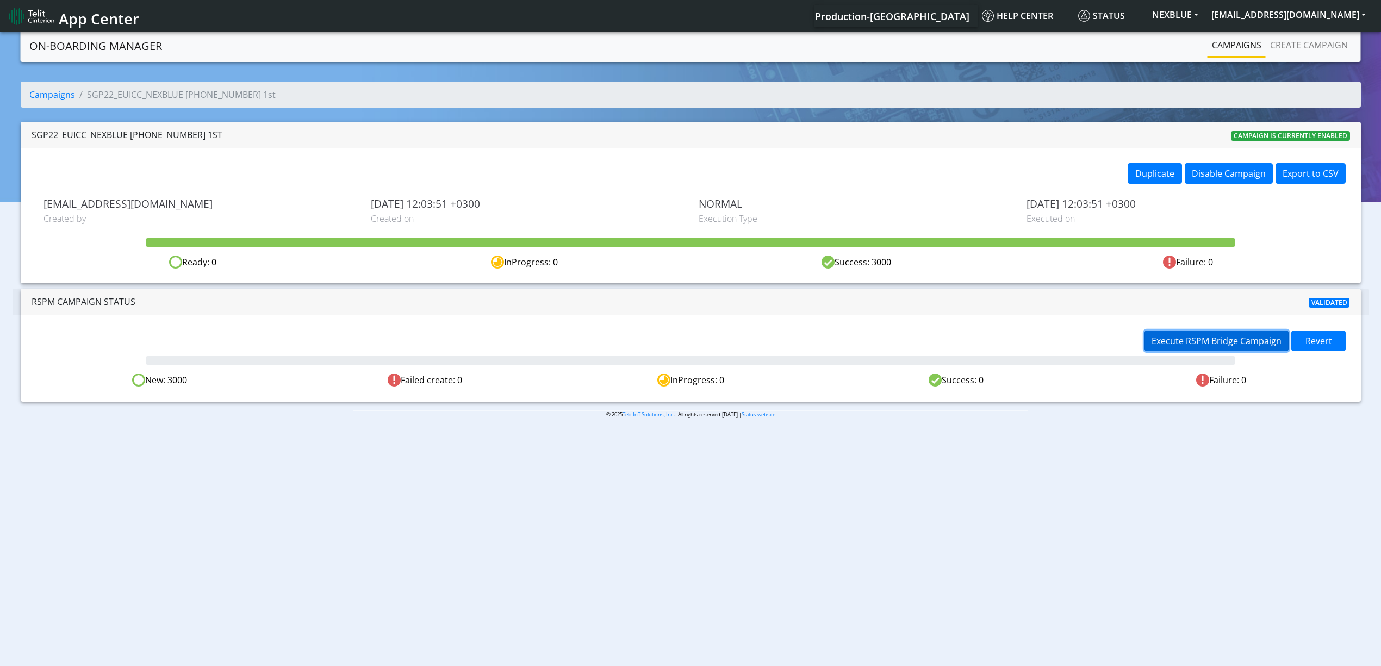
click at [1210, 338] on span "Execute RSPM Bridge Campaign" at bounding box center [1216, 341] width 130 height 12
